Goal: Transaction & Acquisition: Book appointment/travel/reservation

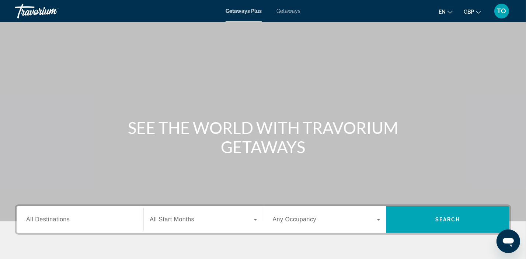
click at [504, 13] on span "TO" at bounding box center [501, 10] width 9 height 7
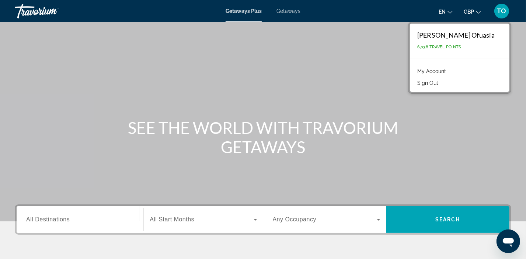
click at [450, 70] on link "My Account" at bounding box center [432, 71] width 36 height 10
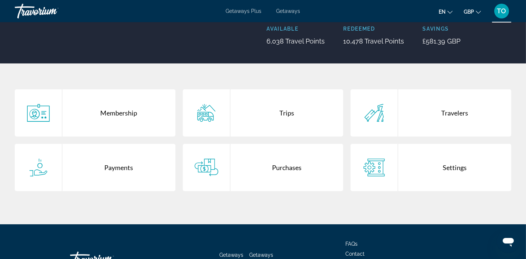
scroll to position [156, 0]
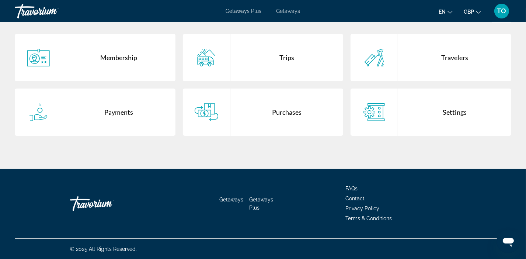
click at [242, 124] on div "Purchases" at bounding box center [286, 112] width 113 height 47
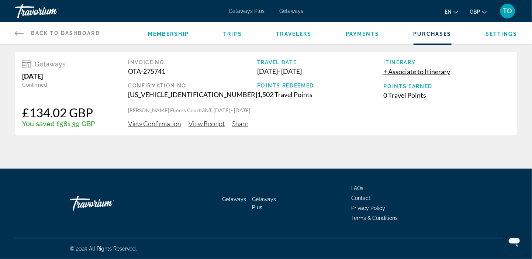
click at [62, 35] on span "Back to Dashboard" at bounding box center [65, 33] width 69 height 6
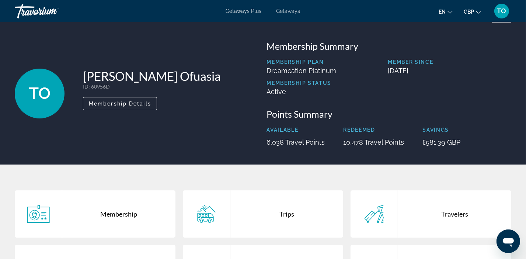
click at [250, 6] on div "Getaways Plus Getaways en English Español Français Italiano Português русский G…" at bounding box center [263, 10] width 526 height 19
click at [250, 8] on span "Getaways Plus" at bounding box center [244, 11] width 36 height 6
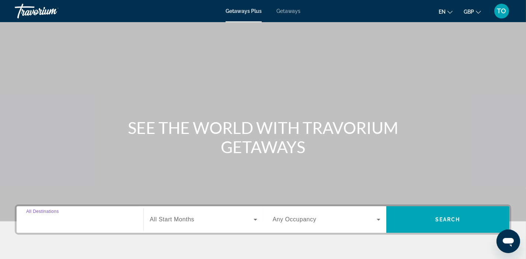
click at [72, 216] on input "Destination All Destinations" at bounding box center [80, 219] width 108 height 9
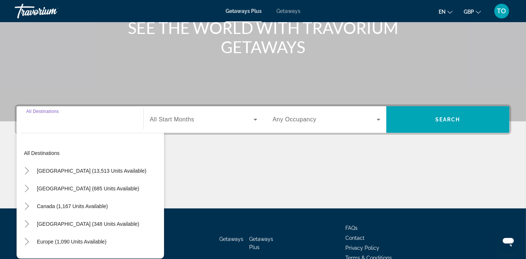
scroll to position [139, 0]
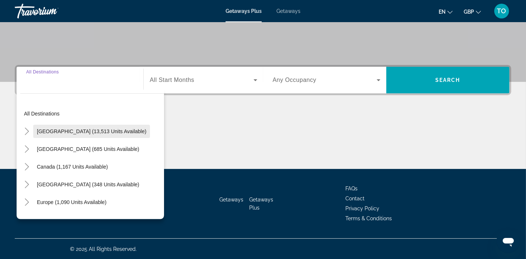
click at [77, 124] on span "Search widget" at bounding box center [91, 131] width 117 height 18
type input "**********"
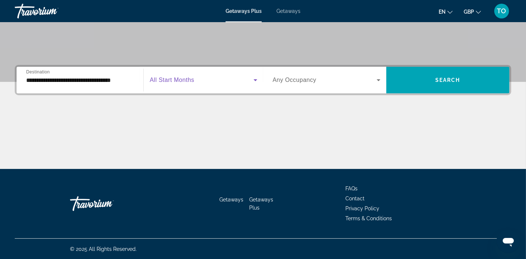
click at [183, 84] on span "Search widget" at bounding box center [202, 80] width 104 height 9
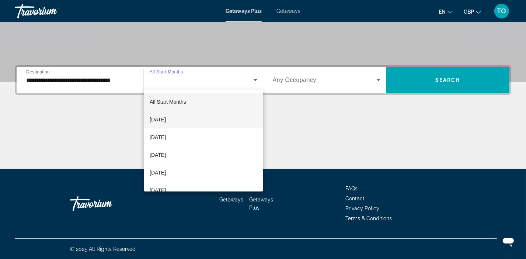
click at [173, 125] on mat-option "[DATE]" at bounding box center [203, 120] width 119 height 18
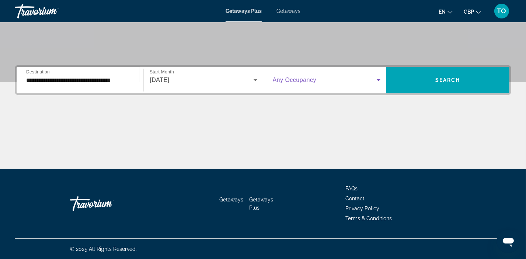
click at [328, 76] on span "Search widget" at bounding box center [325, 80] width 104 height 9
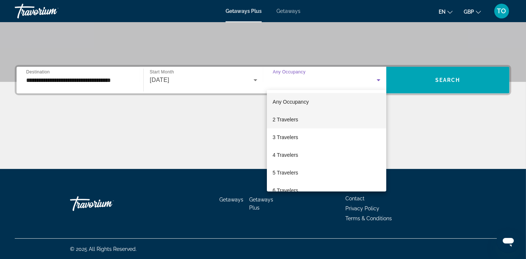
click at [292, 117] on span "2 Travelers" at bounding box center [285, 119] width 25 height 9
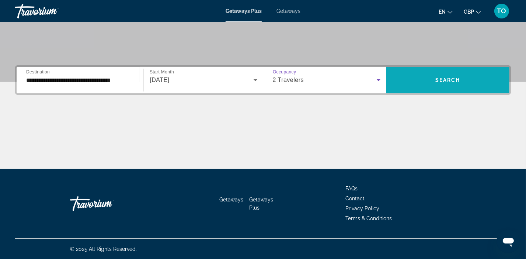
click at [451, 79] on span "Search" at bounding box center [448, 80] width 25 height 6
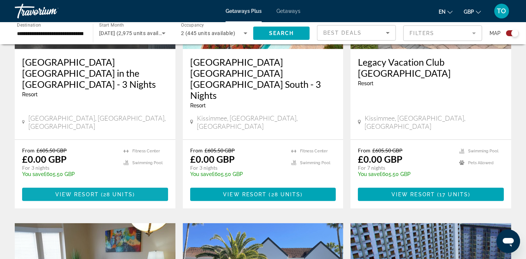
scroll to position [369, 0]
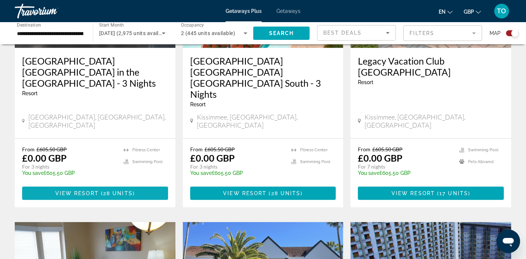
click at [94, 184] on span "Main content" at bounding box center [95, 193] width 146 height 18
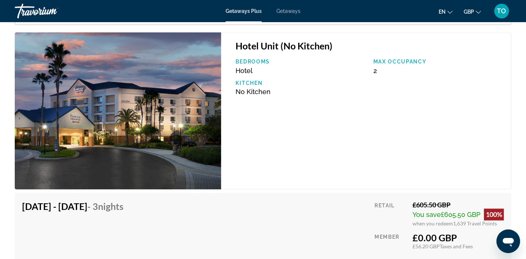
scroll to position [1143, 0]
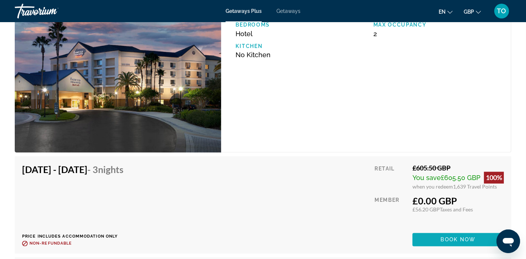
click at [437, 239] on span "Main content" at bounding box center [458, 240] width 91 height 18
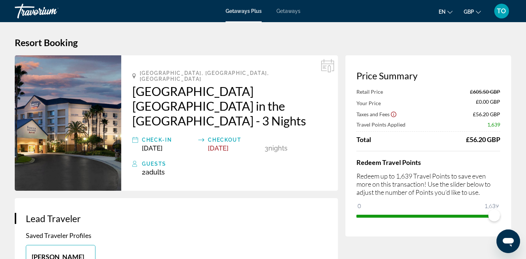
click at [313, 64] on div "[GEOGRAPHIC_DATA], [GEOGRAPHIC_DATA], [GEOGRAPHIC_DATA] [GEOGRAPHIC_DATA] [GEOG…" at bounding box center [229, 122] width 217 height 135
click at [294, 16] on div "Getaways Plus Getaways en English Español Français Italiano Português русский G…" at bounding box center [263, 10] width 526 height 19
click at [289, 12] on span "Getaways" at bounding box center [289, 11] width 24 height 6
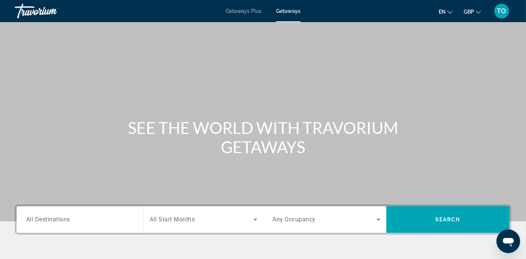
scroll to position [139, 0]
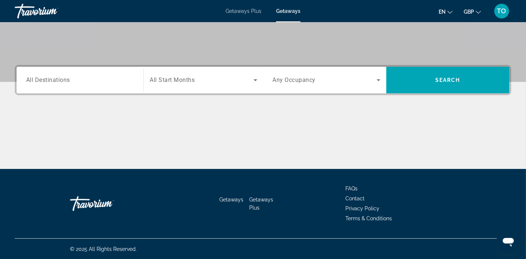
click at [235, 12] on span "Getaways Plus" at bounding box center [244, 11] width 36 height 6
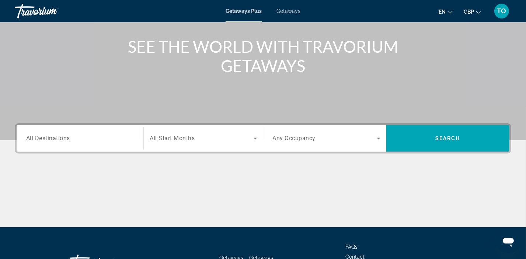
scroll to position [139, 0]
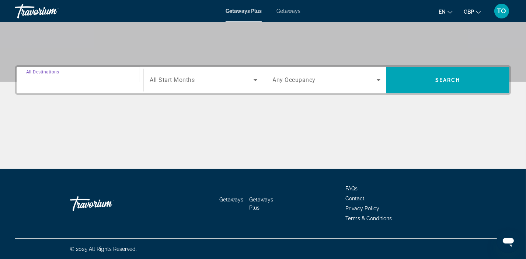
click at [101, 79] on input "Destination All Destinations" at bounding box center [80, 80] width 108 height 9
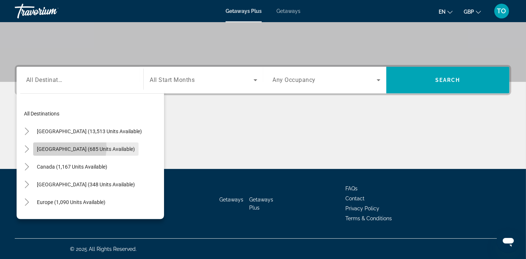
click at [52, 146] on span "[GEOGRAPHIC_DATA] (685 units available)" at bounding box center [86, 149] width 98 height 6
type input "**********"
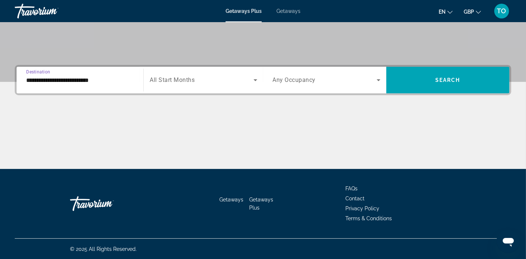
click at [165, 83] on span "Search widget" at bounding box center [202, 80] width 104 height 9
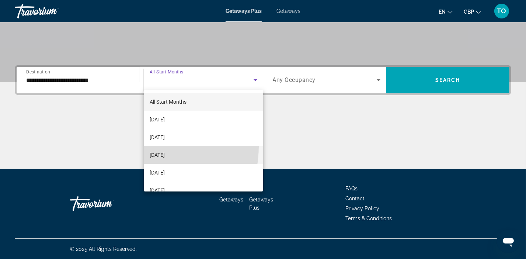
click at [144, 146] on mat-option "[DATE]" at bounding box center [203, 155] width 119 height 18
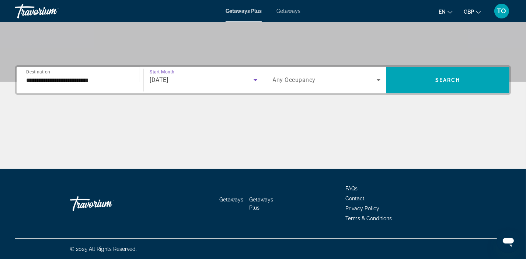
click at [280, 92] on div "Occupancy Any Occupancy" at bounding box center [326, 80] width 119 height 27
click at [285, 82] on span "Any Occupancy" at bounding box center [294, 80] width 43 height 7
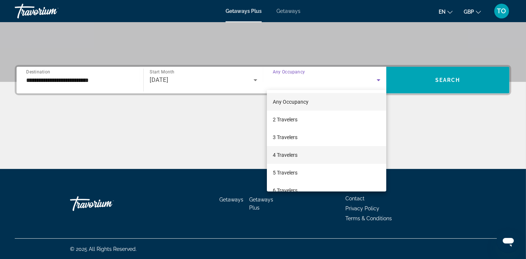
click at [288, 155] on span "4 Travelers" at bounding box center [285, 154] width 25 height 9
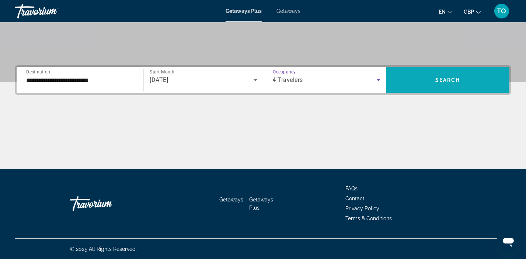
click at [456, 78] on span "Search" at bounding box center [448, 80] width 25 height 6
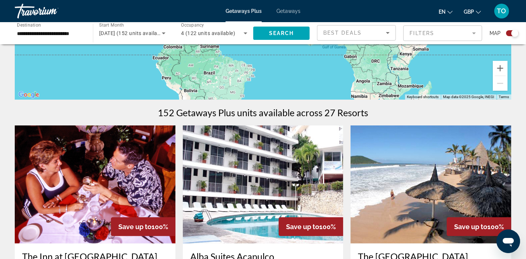
scroll to position [332, 0]
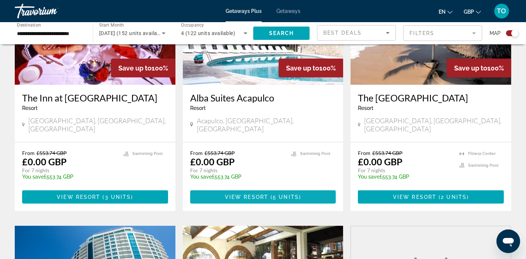
click at [263, 194] on span "View Resort" at bounding box center [247, 197] width 44 height 6
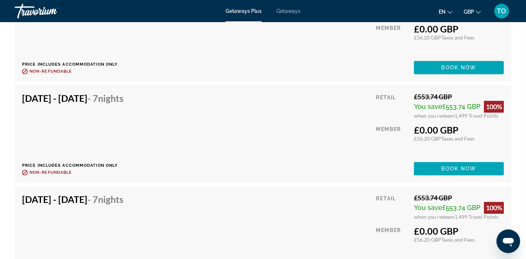
scroll to position [1749, 0]
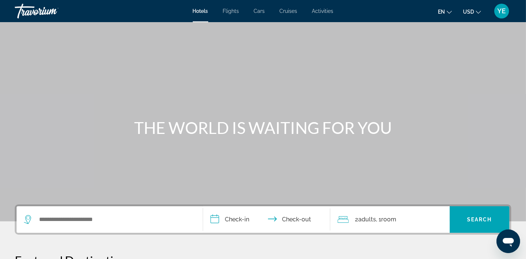
click at [507, 13] on div "YE" at bounding box center [502, 11] width 15 height 15
